Goal: Complete application form

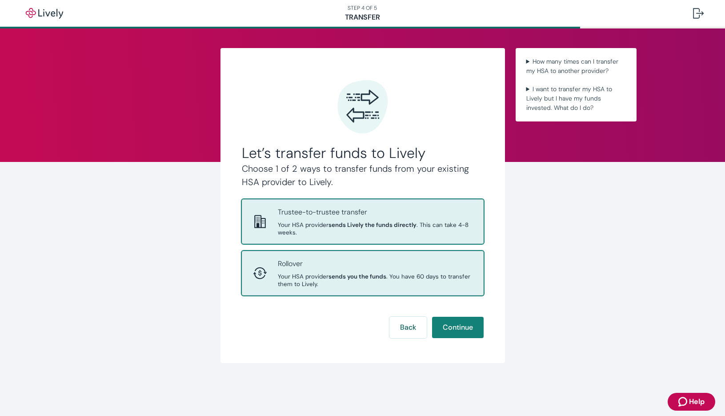
click at [298, 273] on span "Your HSA provider sends you the funds . You have 60 days to transfer them to Li…" at bounding box center [375, 279] width 195 height 15
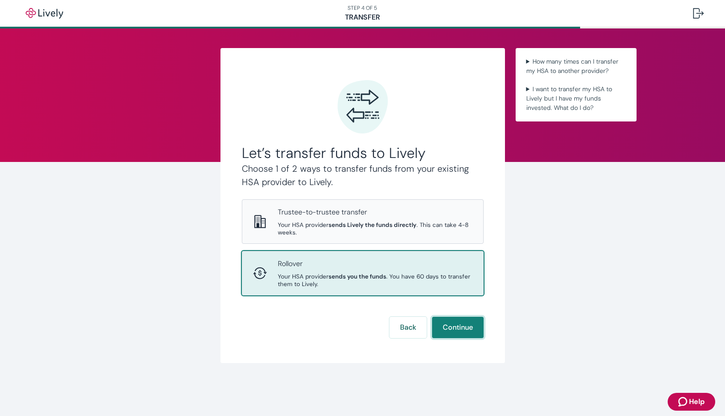
click at [462, 330] on button "Continue" at bounding box center [458, 326] width 52 height 21
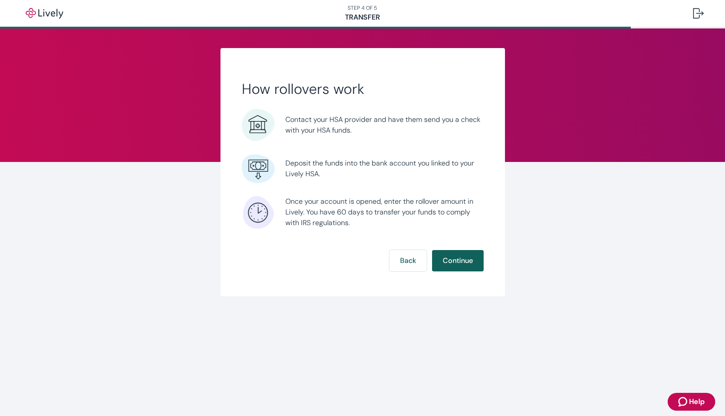
click at [456, 260] on button "Continue" at bounding box center [458, 260] width 52 height 21
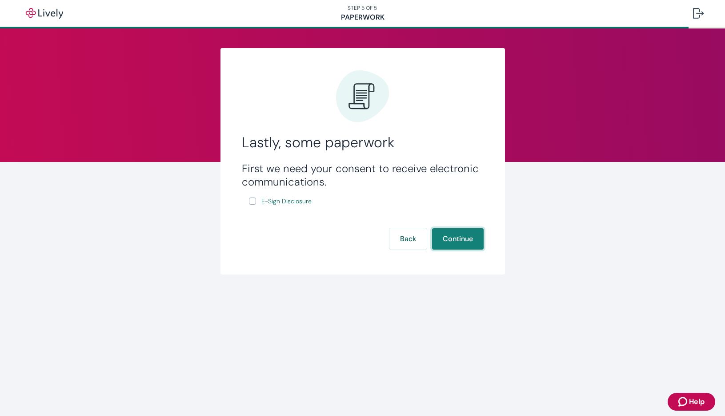
click at [456, 246] on button "Continue" at bounding box center [458, 238] width 52 height 21
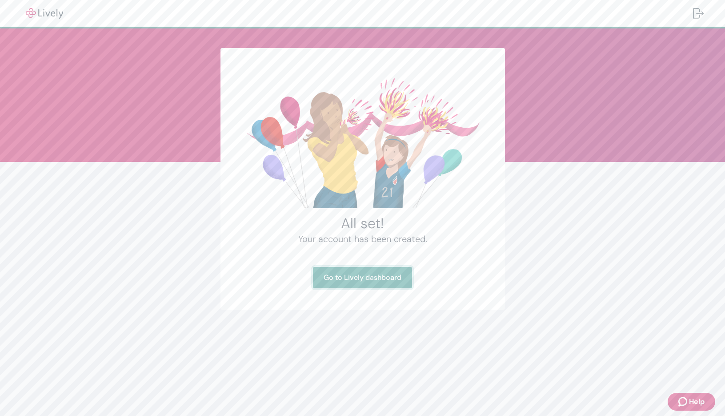
click at [366, 280] on link "Go to Lively dashboard" at bounding box center [362, 277] width 99 height 21
